Goal: Task Accomplishment & Management: Complete application form

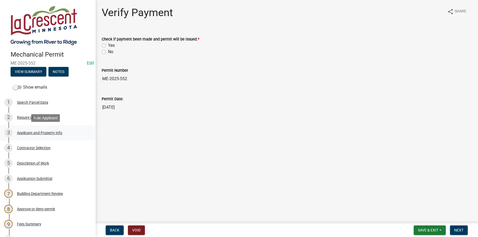
click at [26, 134] on div "Applicant and Property Info" at bounding box center [39, 133] width 45 height 4
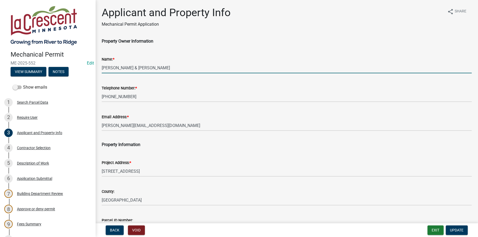
click at [122, 68] on input "[PERSON_NAME] & [PERSON_NAME]" at bounding box center [287, 68] width 370 height 11
click at [143, 66] on input "[PERSON_NAME] & [PERSON_NAME]" at bounding box center [287, 68] width 370 height 11
click at [161, 67] on input "[PERSON_NAME] & [PERSON_NAME]" at bounding box center [287, 68] width 370 height 11
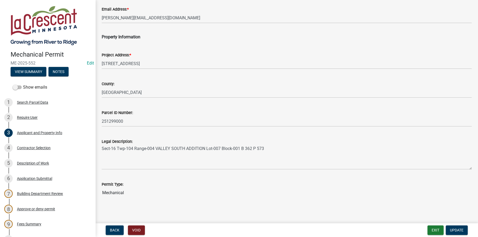
scroll to position [110, 0]
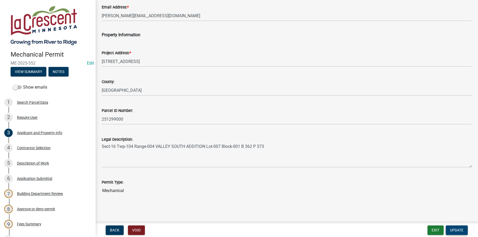
type input "[PERSON_NAME] & [PERSON_NAME]"
click at [458, 230] on span "Update" at bounding box center [457, 230] width 14 height 4
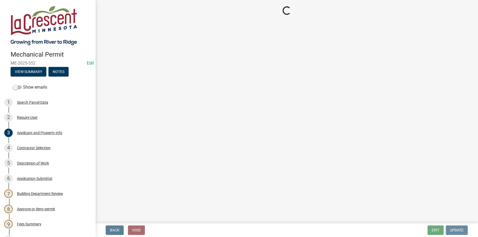
scroll to position [0, 0]
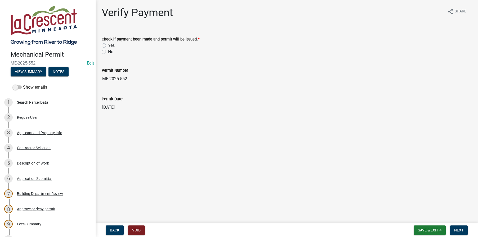
click at [108, 45] on label "Yes" at bounding box center [111, 45] width 7 height 6
click at [108, 45] on input "Yes" at bounding box center [109, 43] width 3 height 3
radio input "true"
click at [458, 232] on span "Next" at bounding box center [458, 230] width 9 height 4
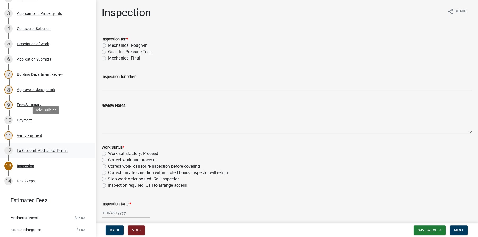
scroll to position [132, 0]
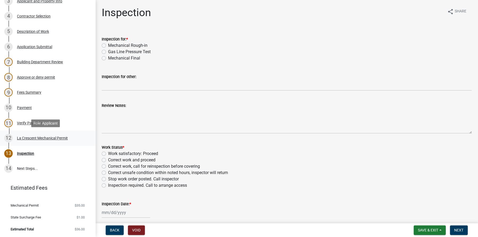
click at [26, 138] on div "La Crescent Mechanical Permit" at bounding box center [42, 138] width 51 height 4
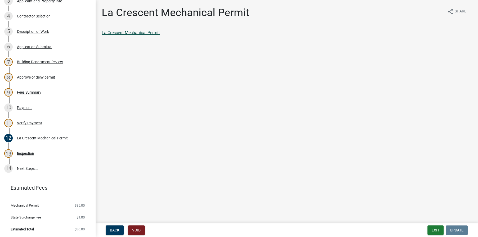
click at [116, 30] on link "La Crescent Mechanical Permit" at bounding box center [131, 32] width 58 height 5
